Goal: Check status: Check status

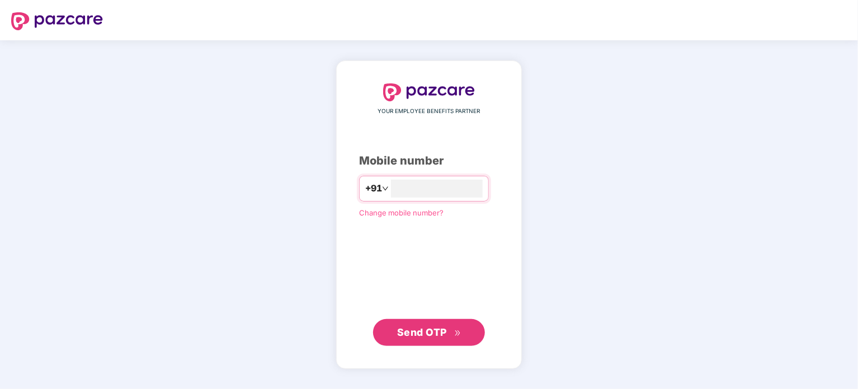
type input "**********"
click at [460, 324] on button "Send OTP" at bounding box center [429, 331] width 112 height 27
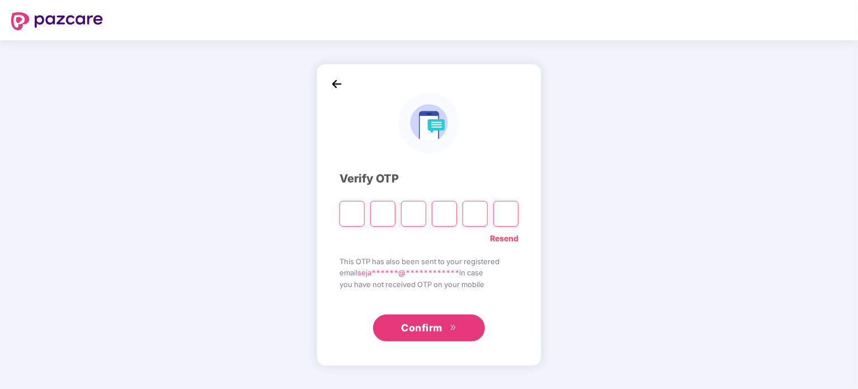
type input "*"
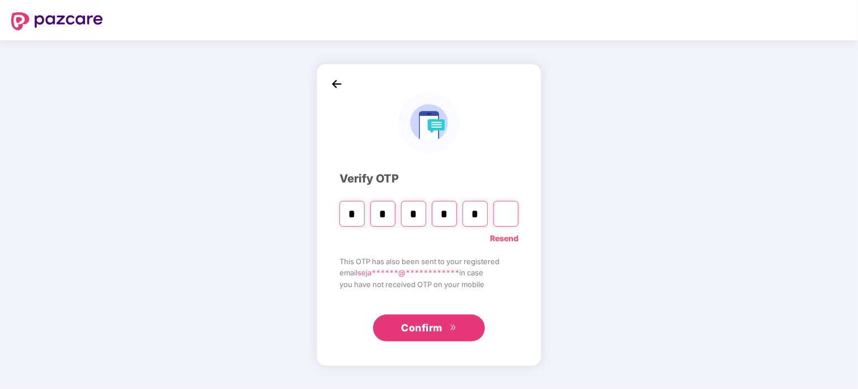
type input "*"
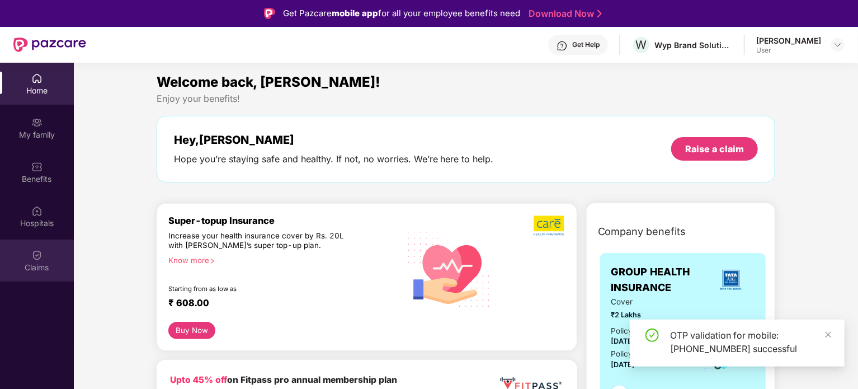
click at [26, 270] on div "Claims" at bounding box center [37, 267] width 74 height 11
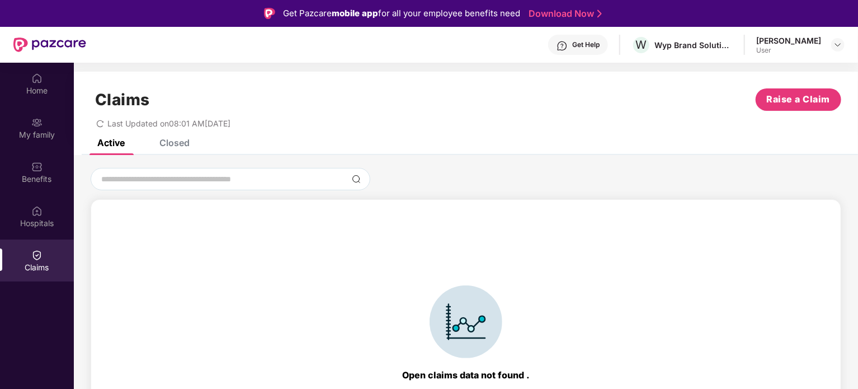
click at [167, 138] on div "Claims Raise a Claim Last Updated on 08:01 AM[DATE]" at bounding box center [466, 106] width 784 height 68
click at [167, 147] on div "Closed" at bounding box center [174, 142] width 30 height 11
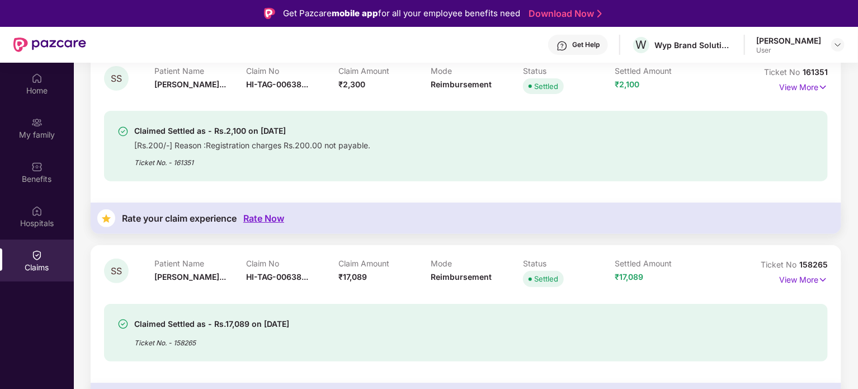
scroll to position [147, 0]
click at [302, 143] on div "[Rs.200/-] Reason :Registration charges Rs.200.00 not payable." at bounding box center [252, 143] width 236 height 13
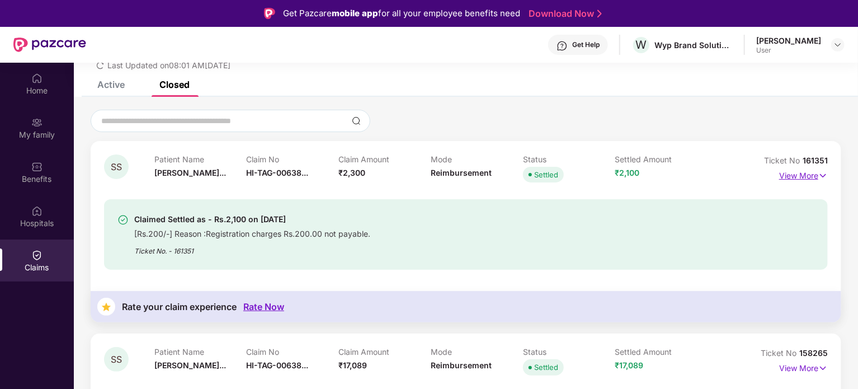
click at [794, 173] on p "View More" at bounding box center [803, 174] width 49 height 15
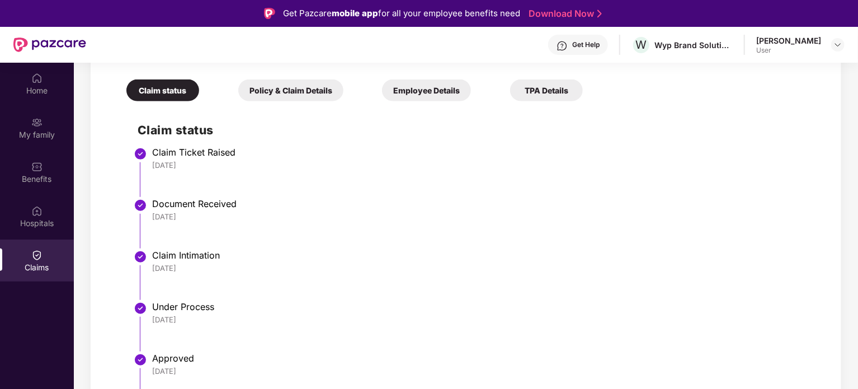
scroll to position [324, 0]
click at [572, 40] on div "Get Help" at bounding box center [585, 44] width 27 height 9
